Goal: Task Accomplishment & Management: Use online tool/utility

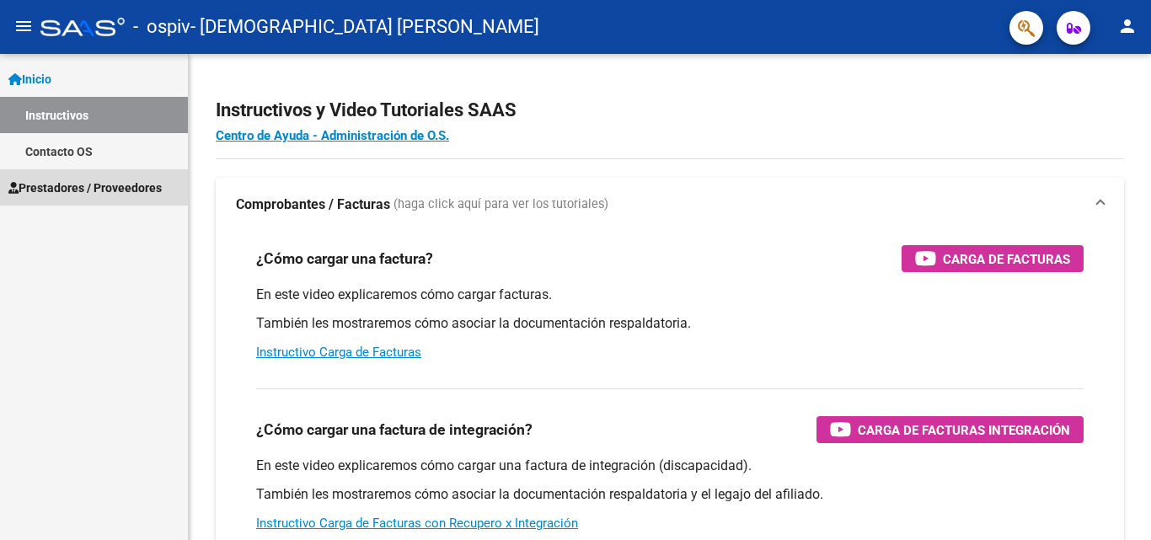
click at [119, 184] on span "Prestadores / Proveedores" at bounding box center [84, 188] width 153 height 19
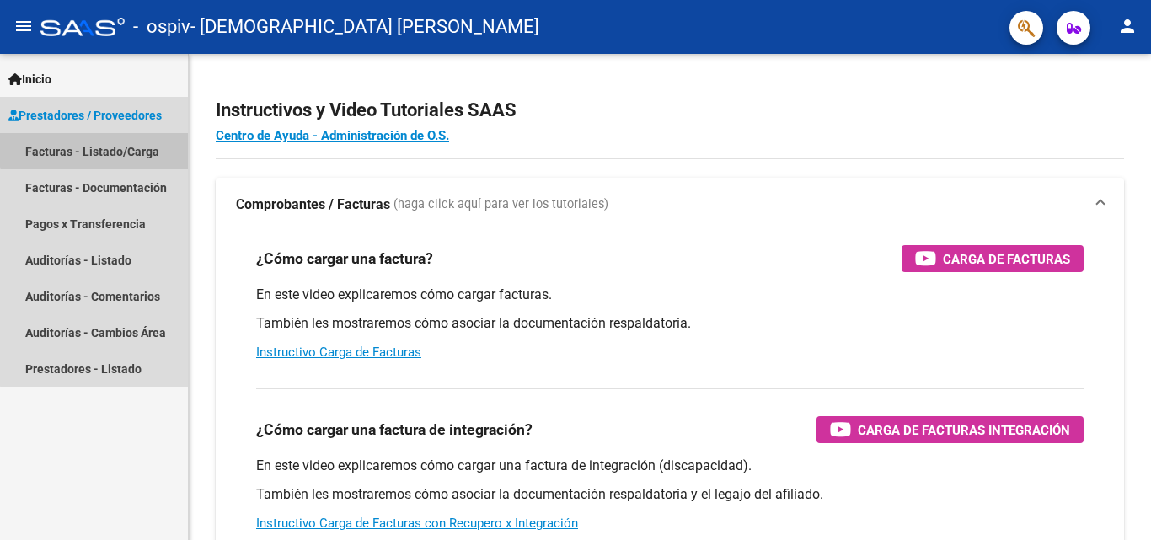
click at [119, 147] on link "Facturas - Listado/Carga" at bounding box center [94, 151] width 188 height 36
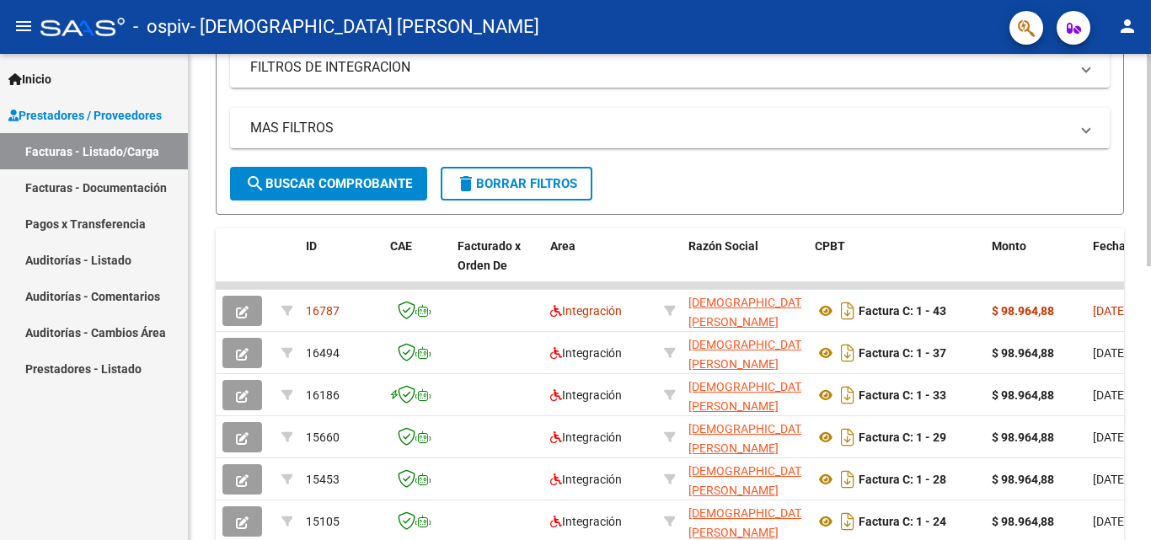
scroll to position [341, 0]
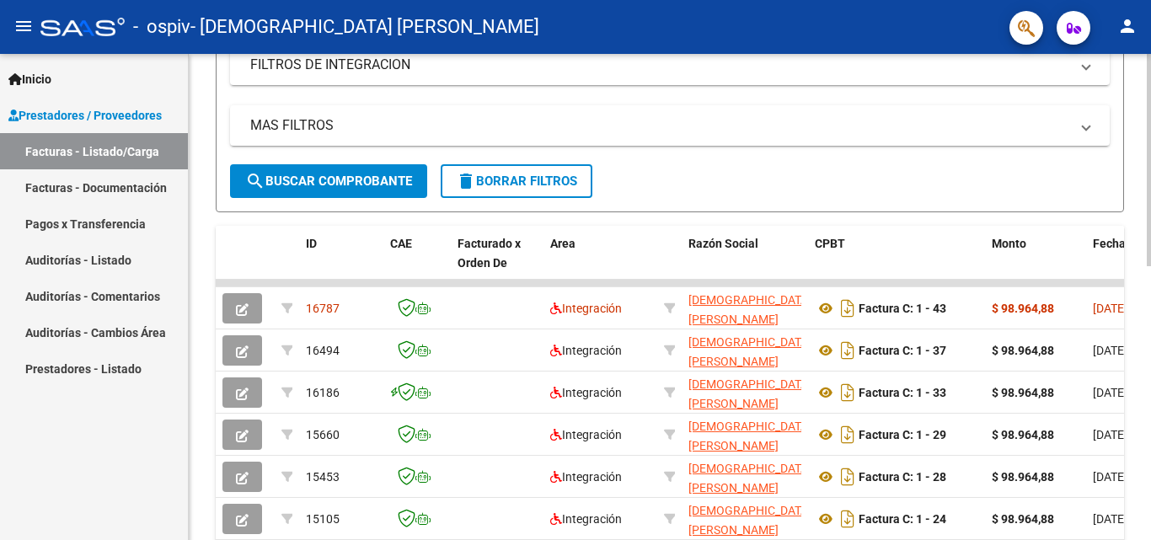
click at [1150, 242] on div at bounding box center [1149, 312] width 4 height 212
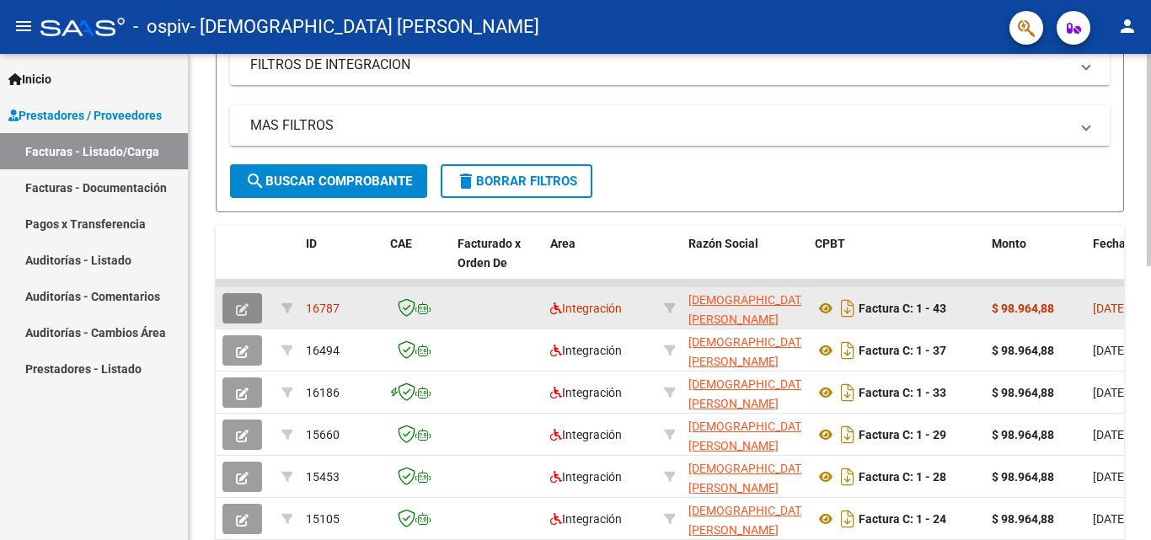
click at [249, 306] on button "button" at bounding box center [242, 308] width 40 height 30
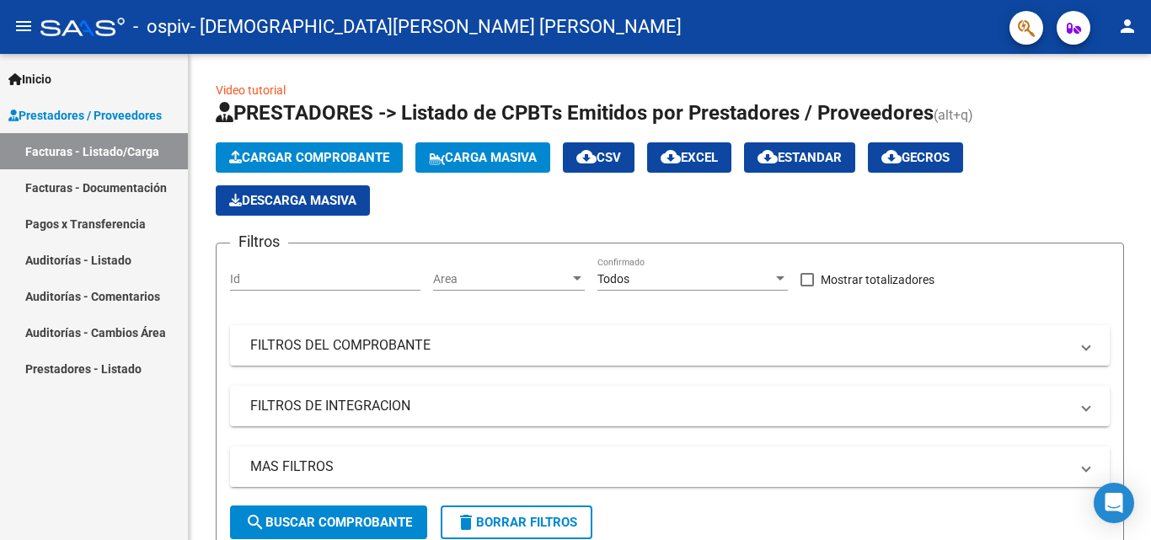
click at [85, 151] on link "Facturas - Listado/Carga" at bounding box center [94, 151] width 188 height 36
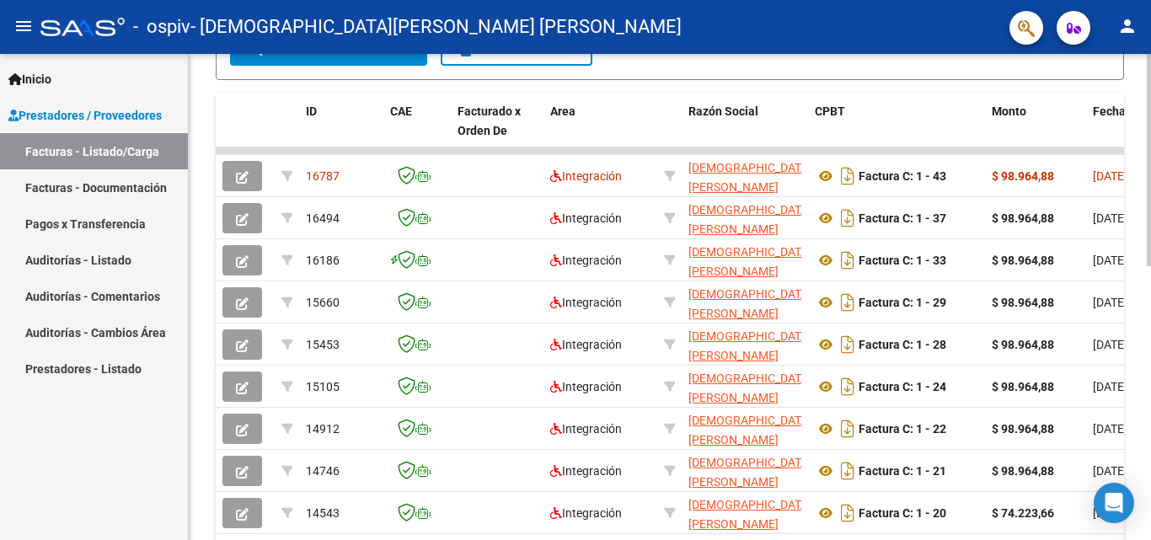
click at [1150, 319] on div at bounding box center [1149, 371] width 4 height 212
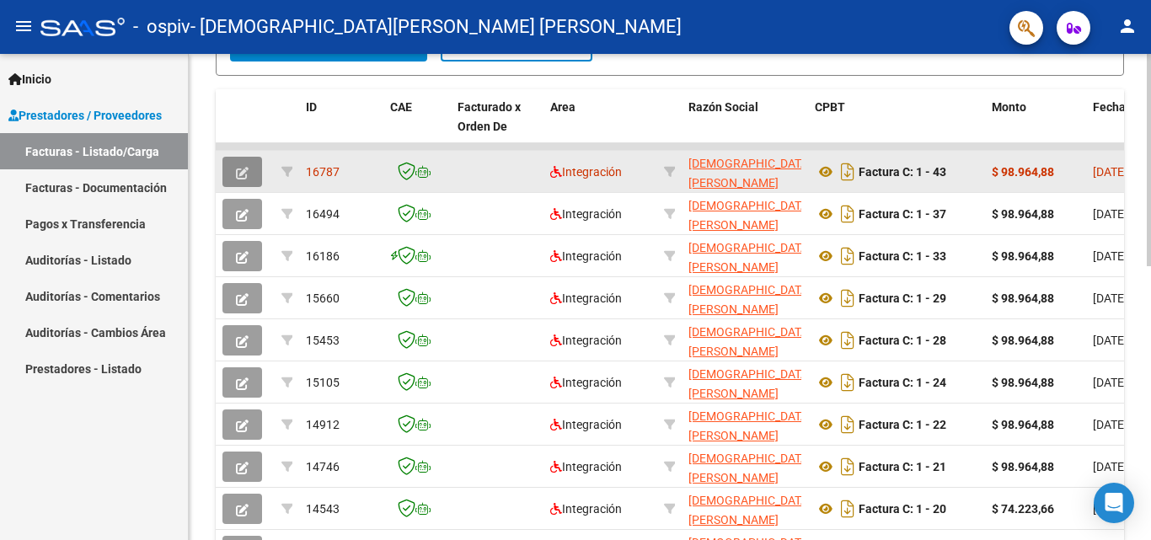
click at [255, 174] on button "button" at bounding box center [242, 172] width 40 height 30
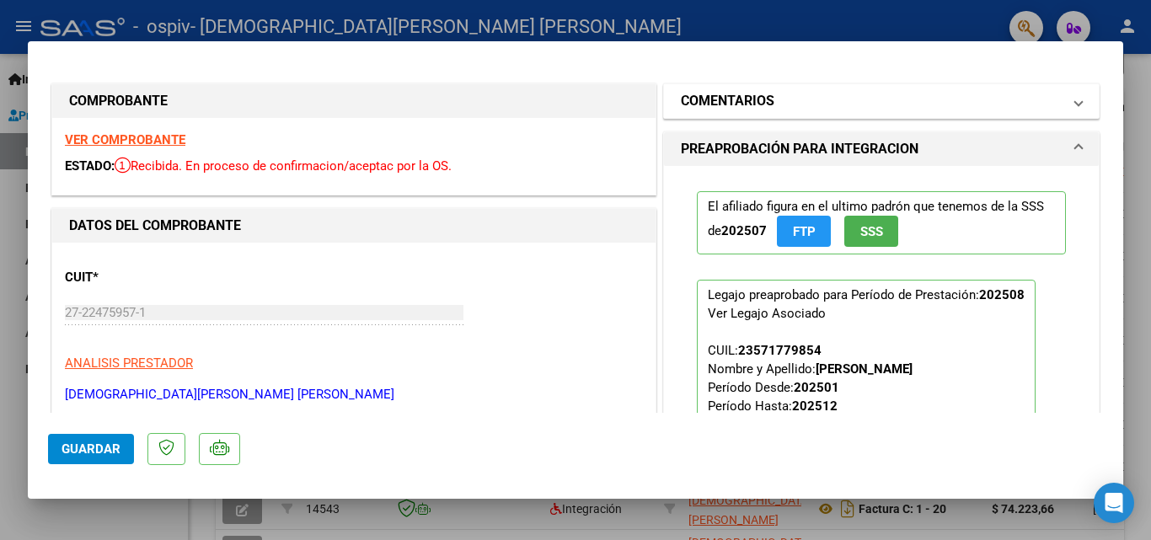
click at [1075, 100] on span at bounding box center [1078, 101] width 7 height 20
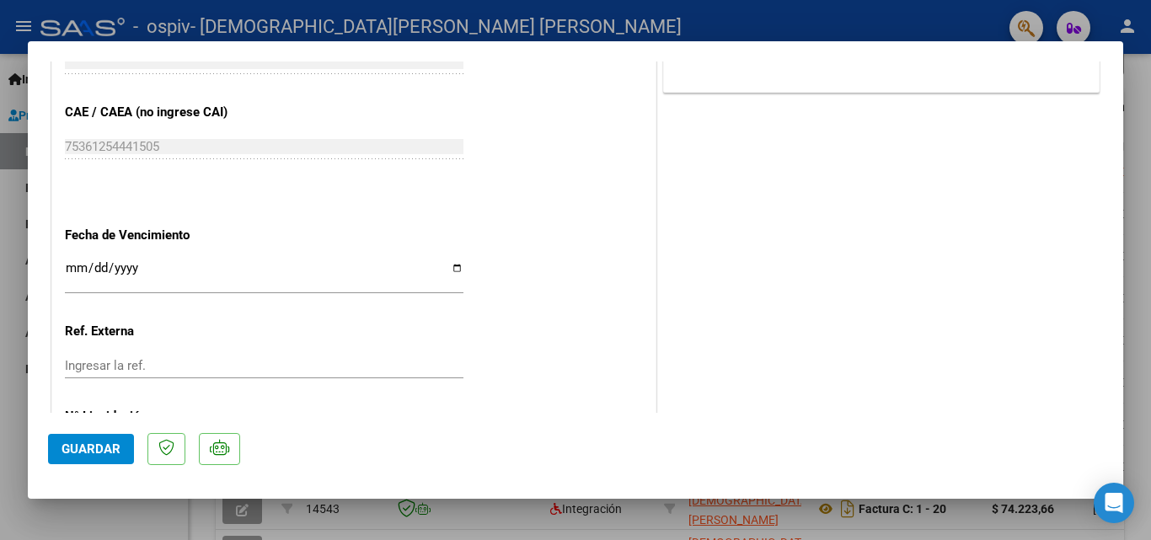
scroll to position [0, 0]
